Goal: Task Accomplishment & Management: Manage account settings

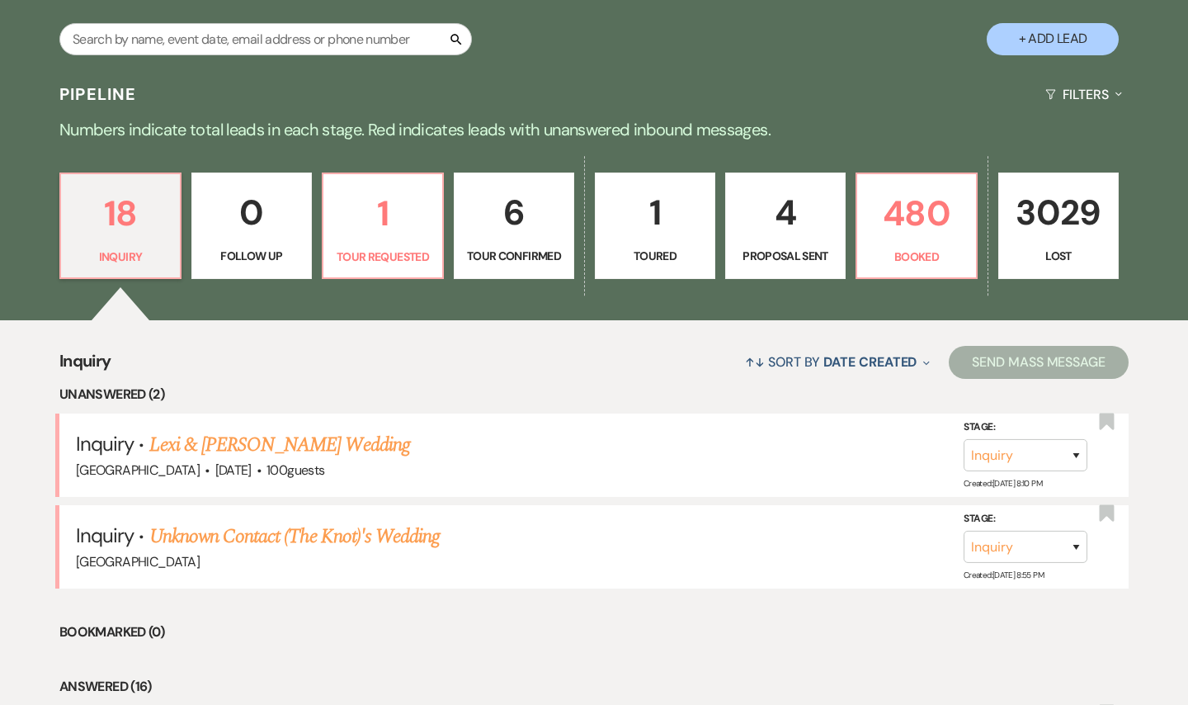
scroll to position [396, 0]
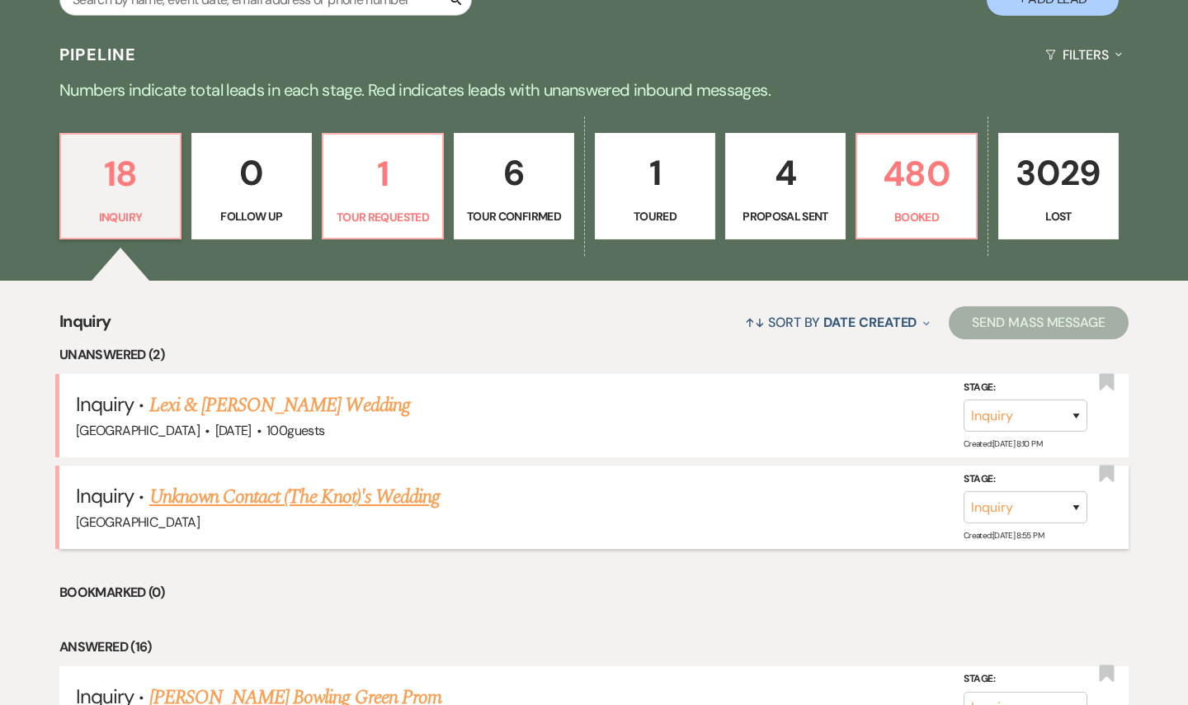
click at [294, 502] on link "Unknown Contact (The Knot)'s Wedding" at bounding box center [294, 497] width 290 height 30
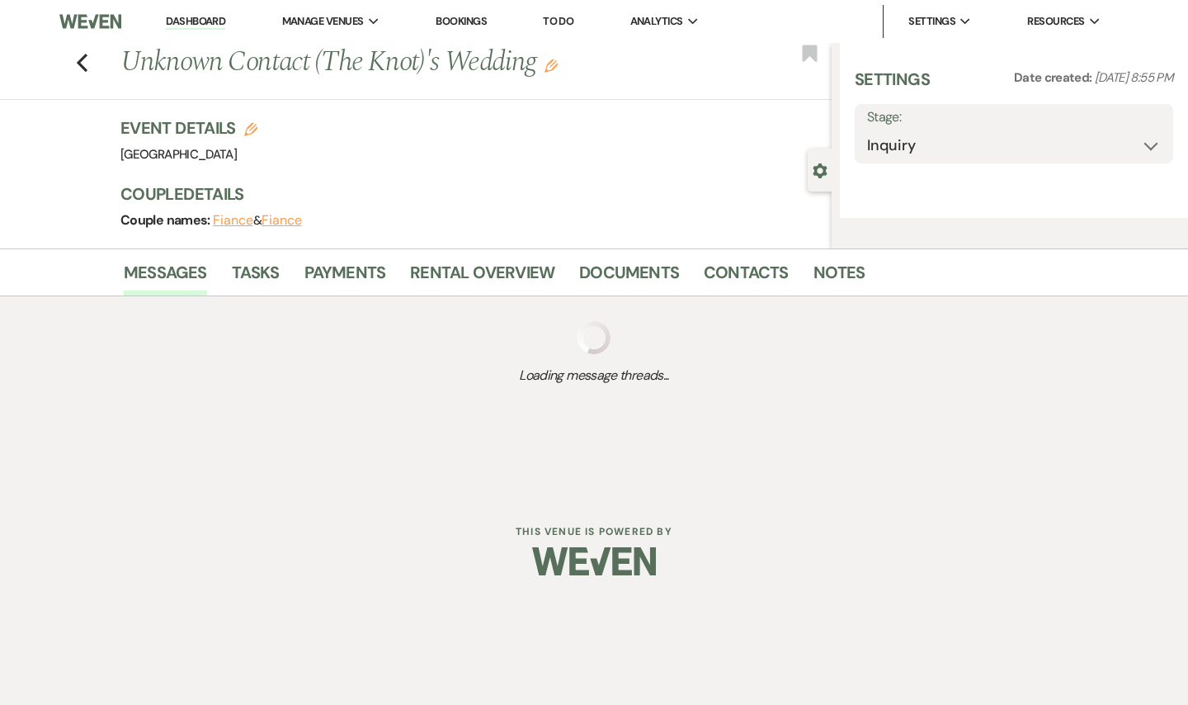
select select "2"
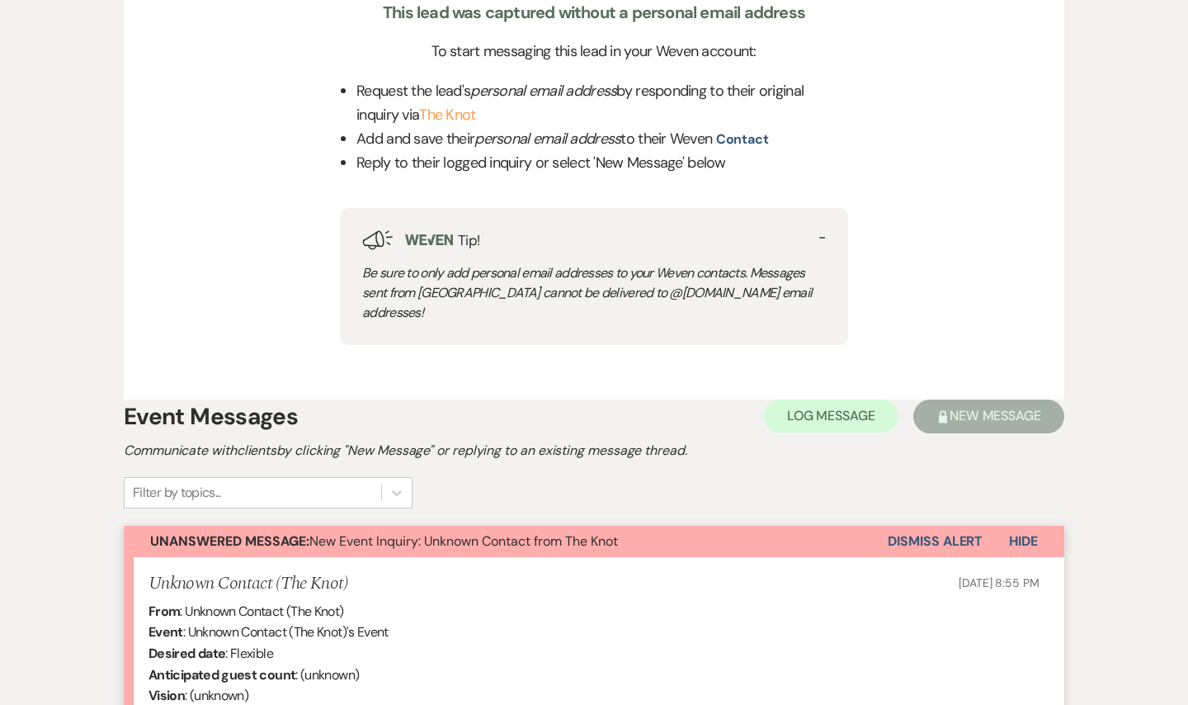
scroll to position [660, 0]
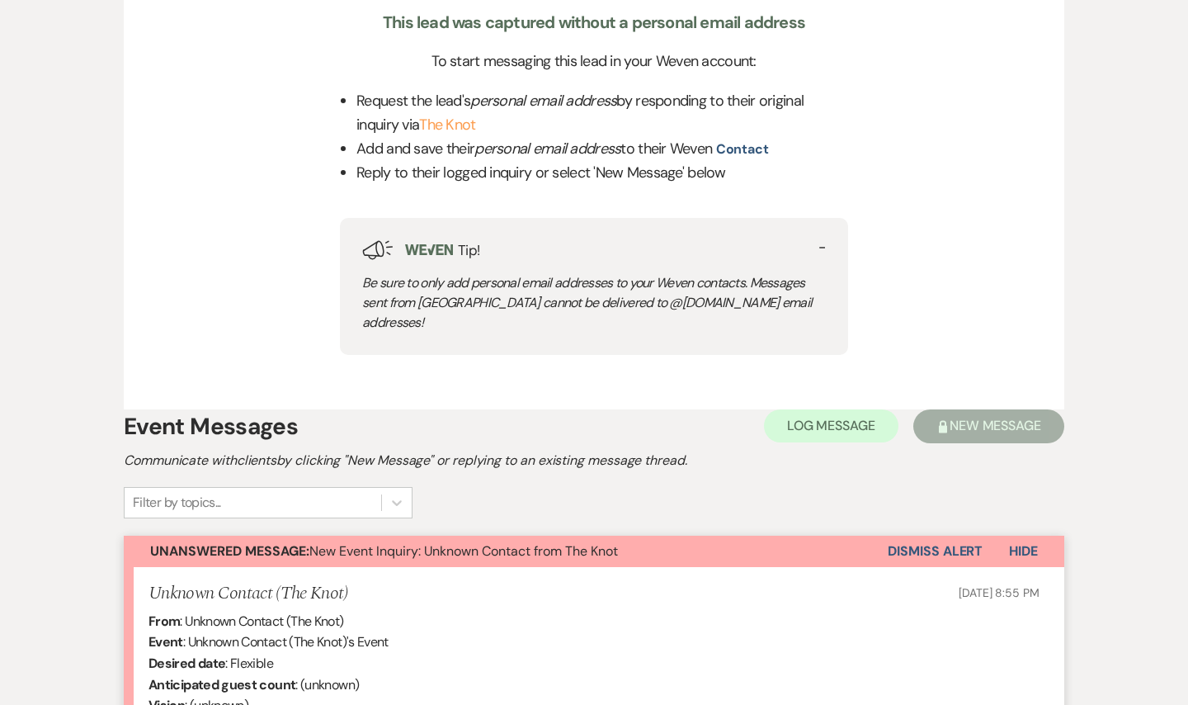
click at [941, 535] on button "Dismiss Alert" at bounding box center [935, 550] width 95 height 31
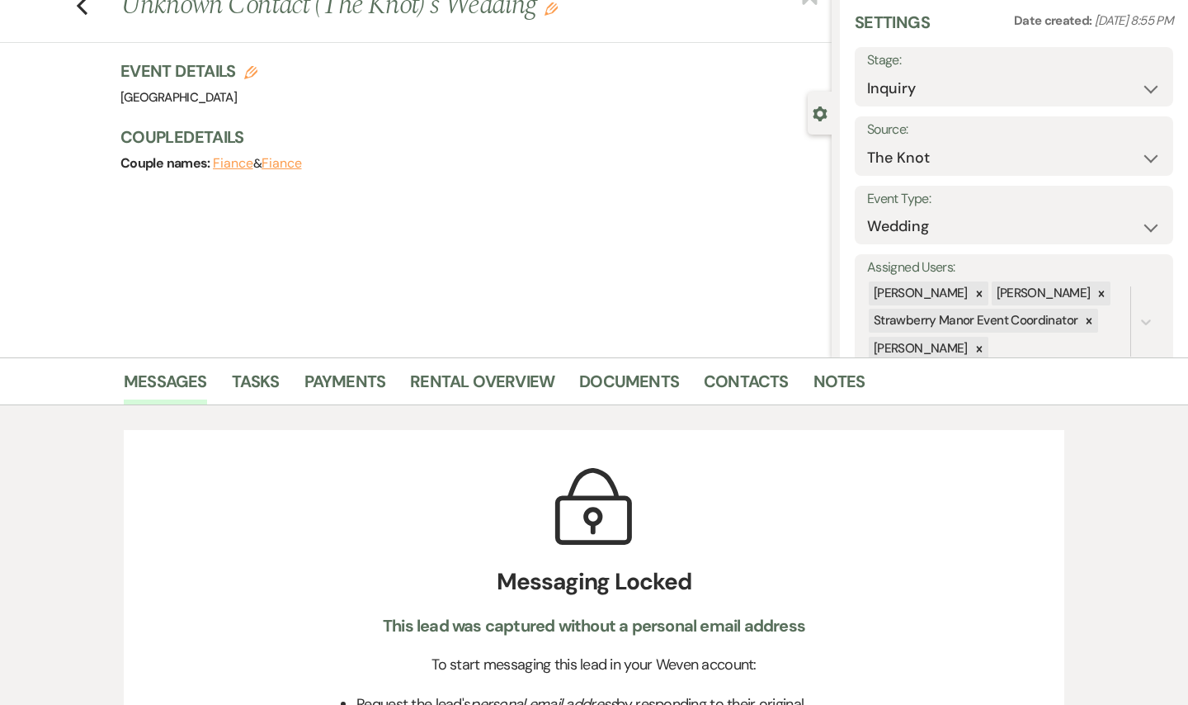
scroll to position [0, 0]
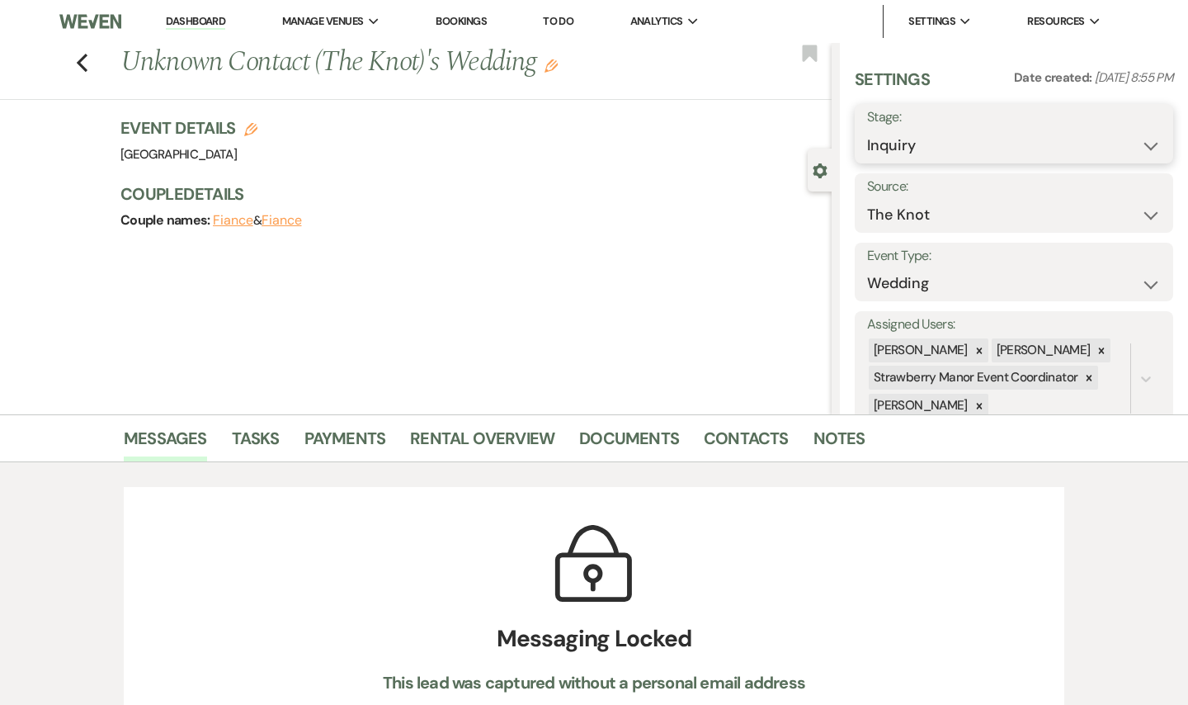
click at [1137, 142] on select "Inquiry Follow Up Tour Requested Tour Confirmed Toured Proposal Sent Booked Lost" at bounding box center [1014, 146] width 294 height 32
select select "8"
click at [867, 130] on select "Inquiry Follow Up Tour Requested Tour Confirmed Toured Proposal Sent Booked Lost" at bounding box center [1014, 146] width 294 height 32
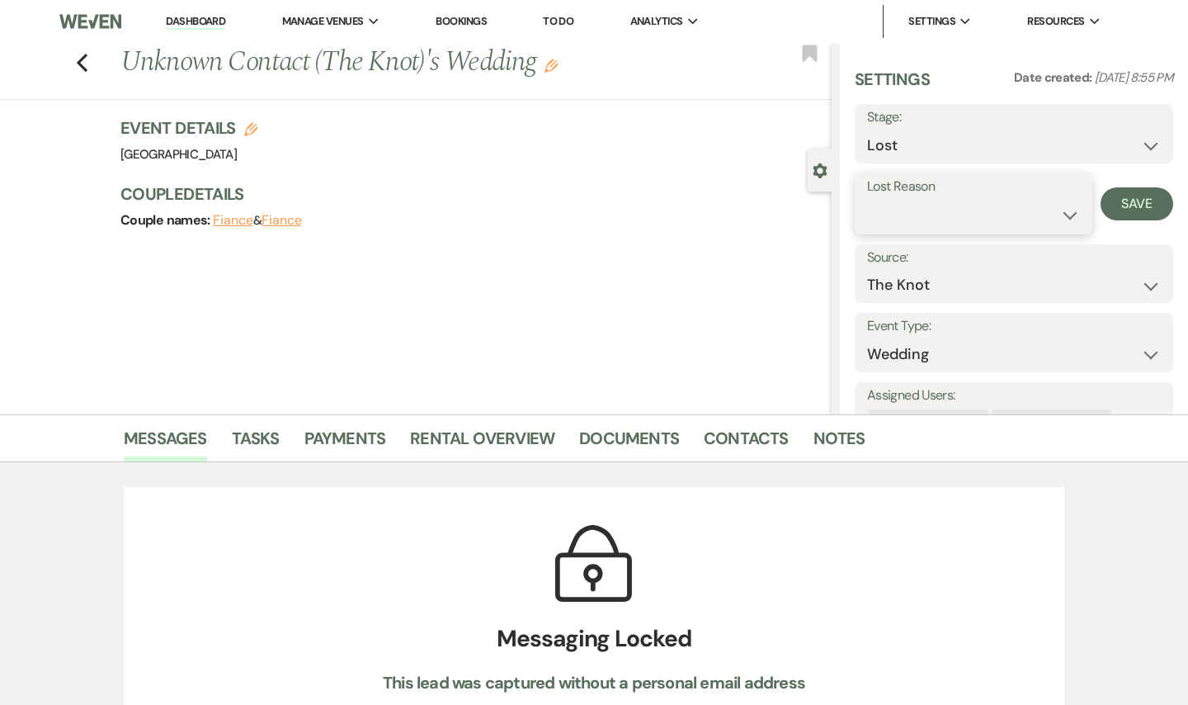
click at [1043, 208] on select "Booked Elsewhere Budget Date Unavailable No Response Not a Good Match Capacity …" at bounding box center [973, 215] width 213 height 32
select select "6"
click at [867, 199] on select "Booked Elsewhere Budget Date Unavailable No Response Not a Good Match Capacity …" at bounding box center [973, 215] width 213 height 32
click at [1124, 195] on button "Save" at bounding box center [1137, 203] width 73 height 33
